Goal: Transaction & Acquisition: Purchase product/service

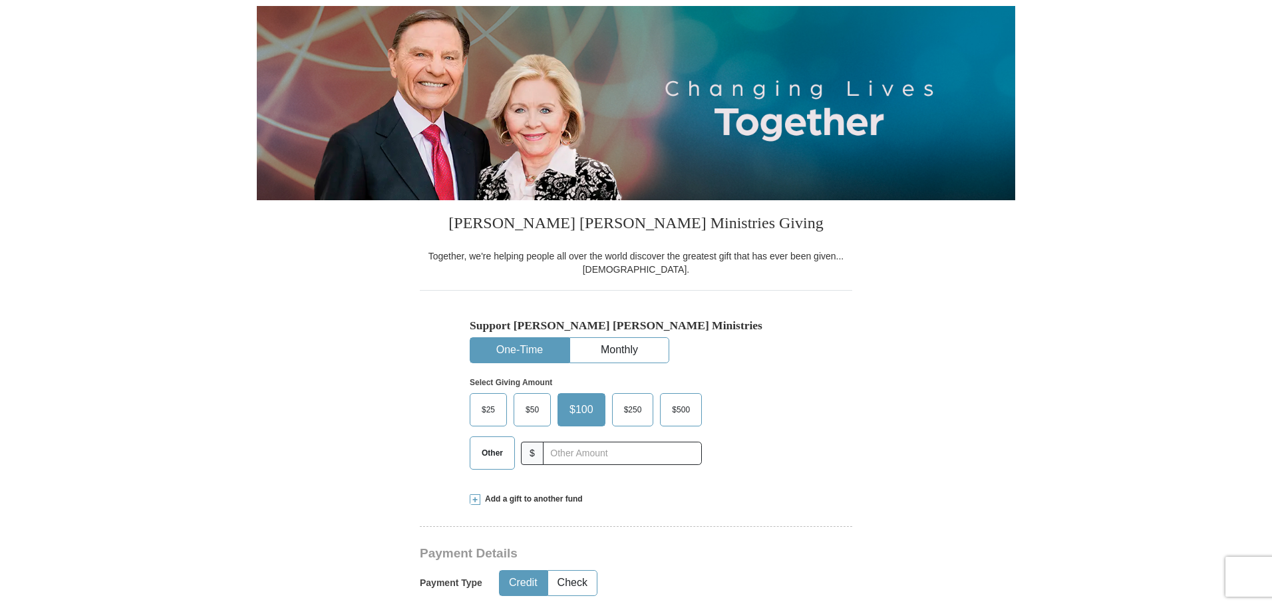
click at [481, 456] on span "Other" at bounding box center [492, 453] width 35 height 20
click at [0, 0] on input "Other" at bounding box center [0, 0] width 0 height 0
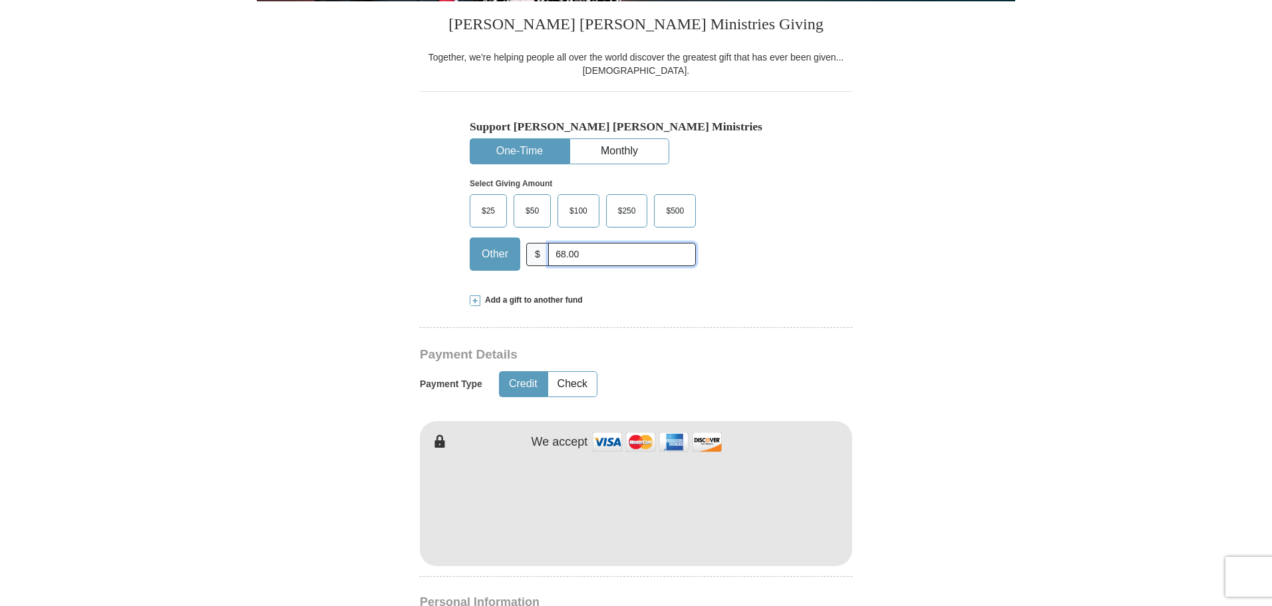
scroll to position [333, 0]
type input "68.00"
drag, startPoint x: 1100, startPoint y: 411, endPoint x: 1089, endPoint y: 412, distance: 11.3
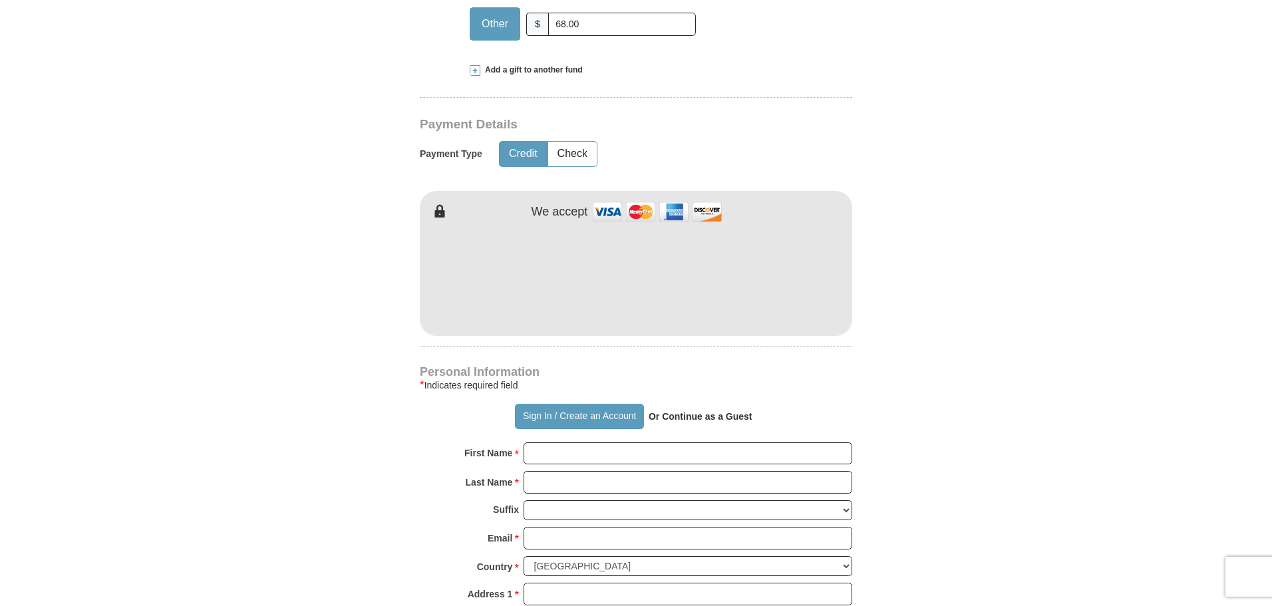
scroll to position [599, 0]
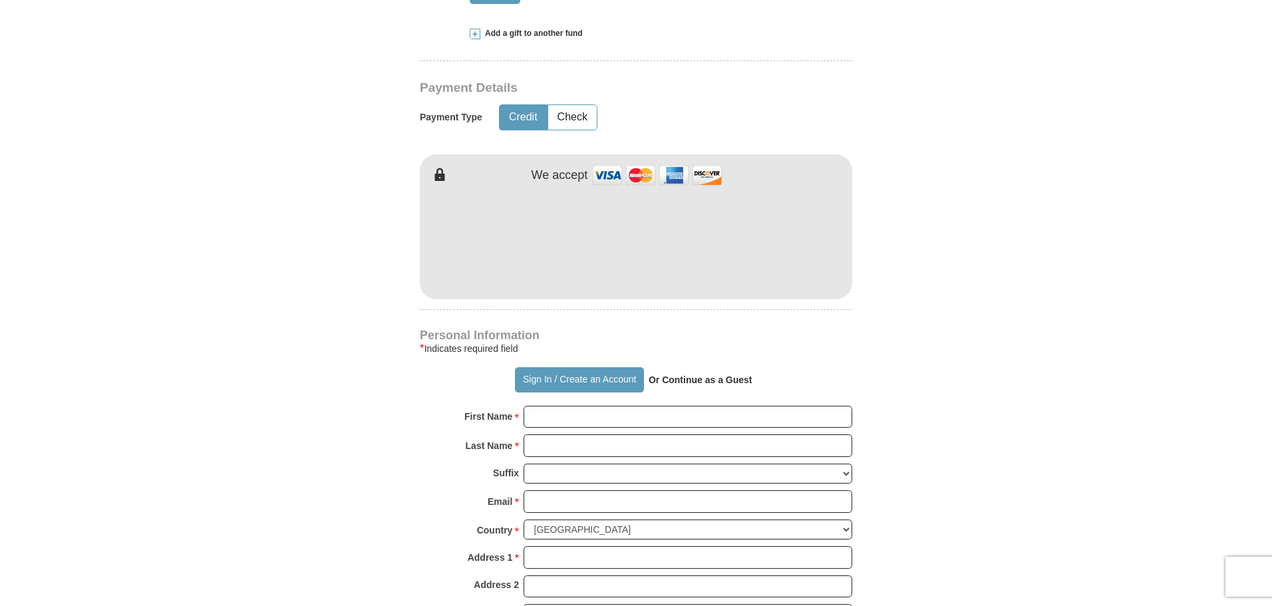
click at [988, 378] on form "Already have an account? Sign in for faster giving. Don't have an account? Crea…" at bounding box center [636, 271] width 758 height 1632
click at [531, 415] on input "First Name *" at bounding box center [687, 417] width 329 height 23
type input "[PERSON_NAME]"
type input "[EMAIL_ADDRESS][DOMAIN_NAME]"
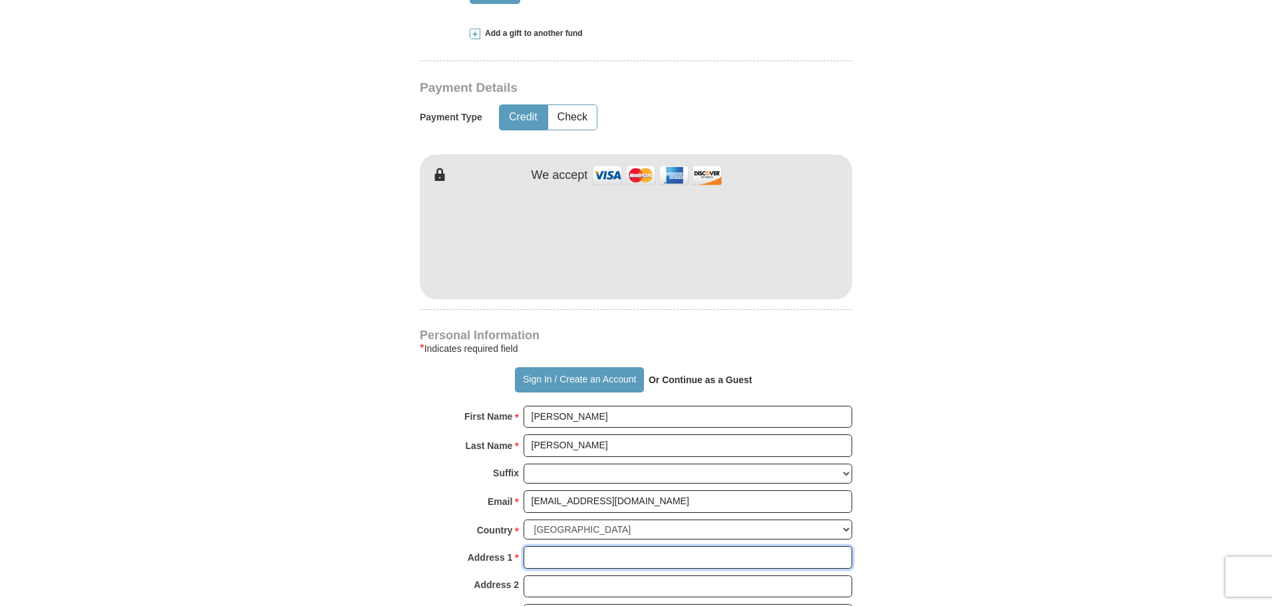
type input "[STREET_ADDRESS]"
type input "TEMECULA"
select select "CA"
type input "92591-4511"
type input "9517648046"
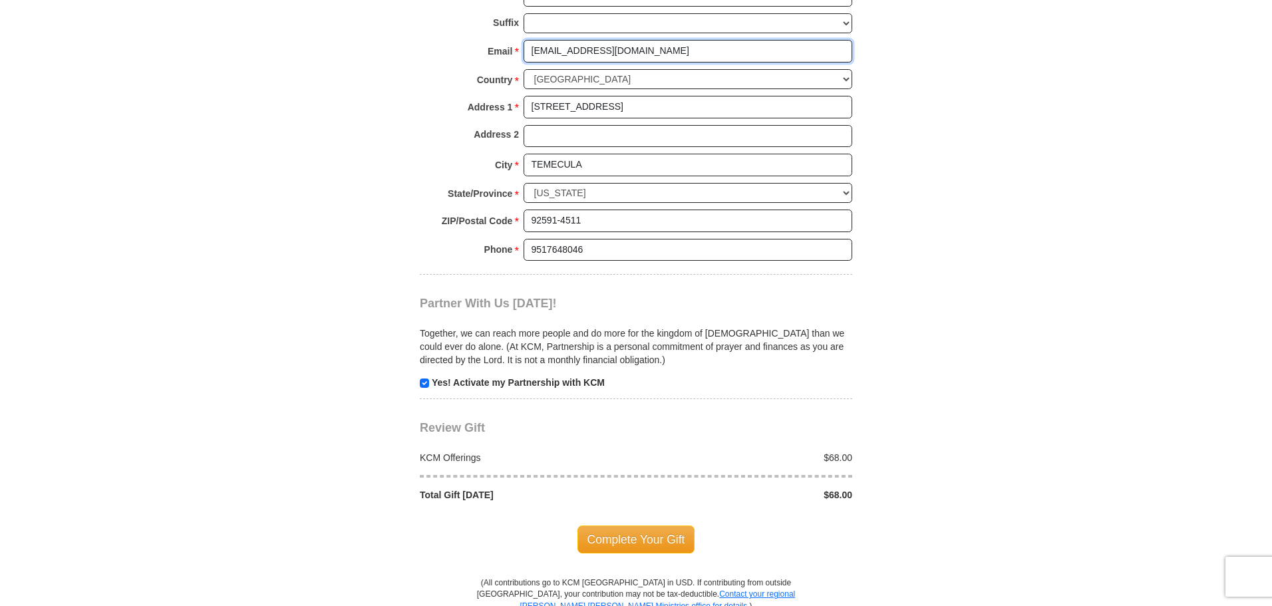
scroll to position [1131, 0]
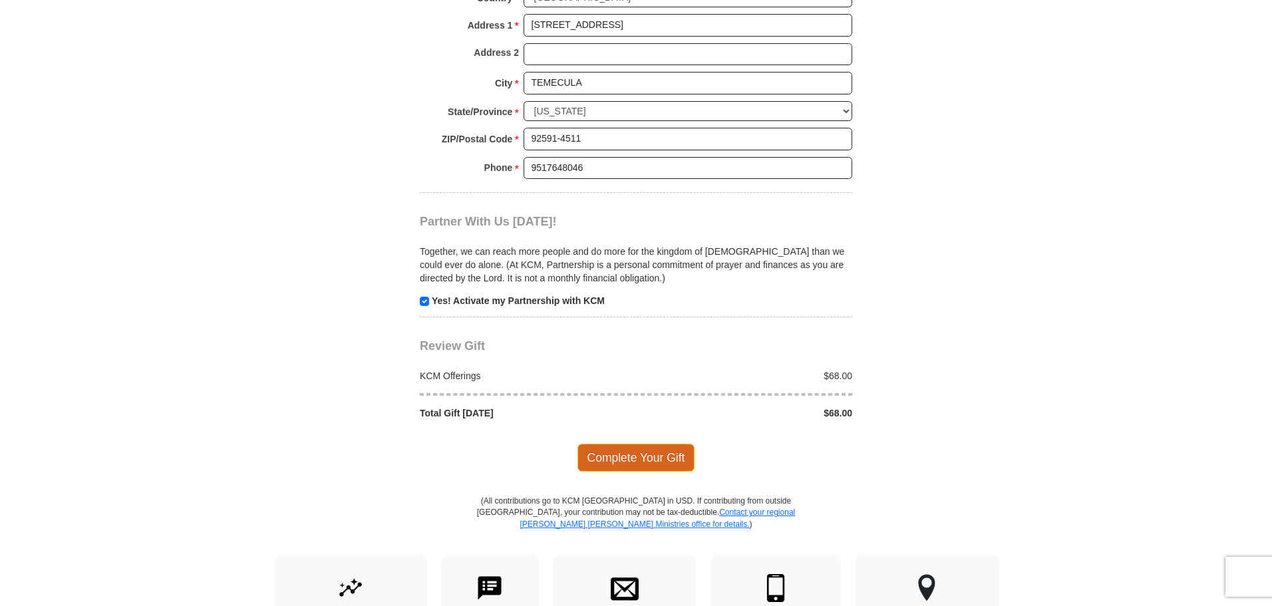
click at [632, 460] on span "Complete Your Gift" at bounding box center [636, 458] width 118 height 28
